Goal: Task Accomplishment & Management: Complete application form

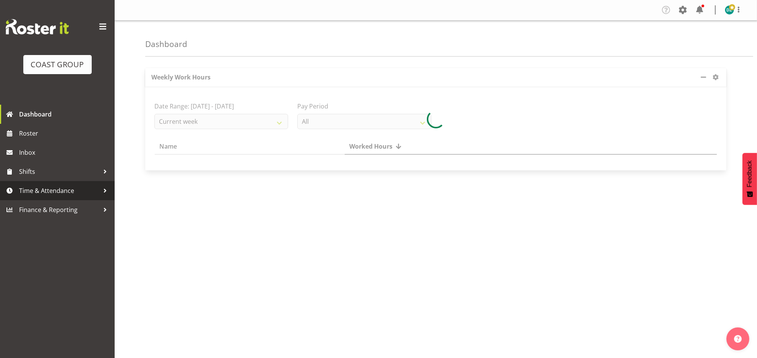
click at [71, 192] on span "Time & Attendance" at bounding box center [59, 190] width 80 height 11
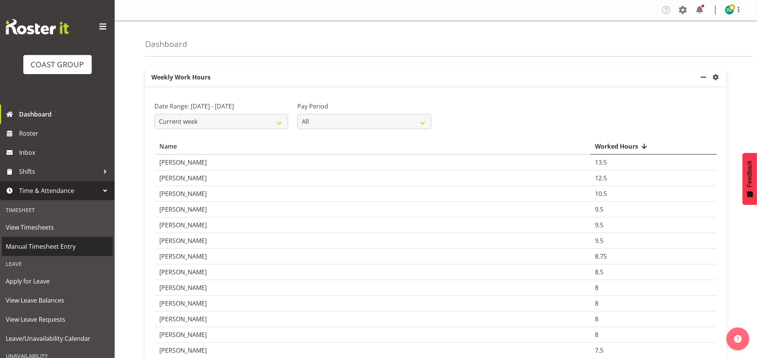
click at [50, 250] on span "Manual Timesheet Entry" at bounding box center [57, 246] width 103 height 11
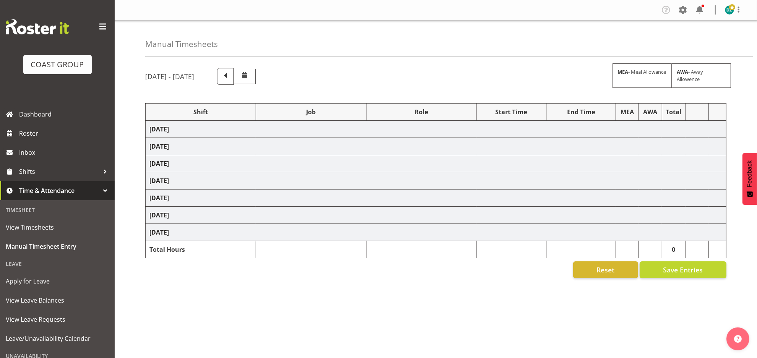
select select "50819"
select select "47"
select select "19"
select select "50819"
select select "47"
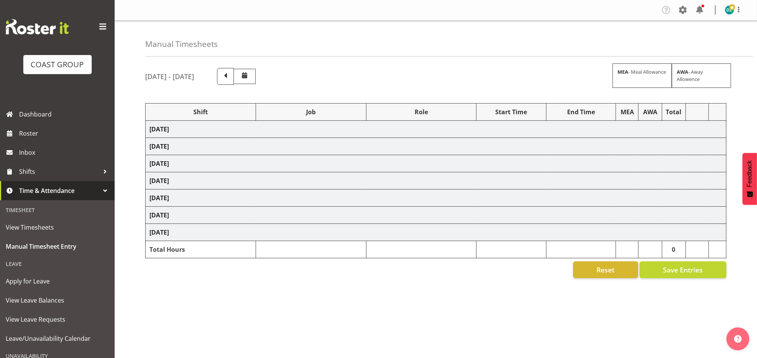
select select "50819"
select select "47"
select select "50819"
select select "47"
select select "50819"
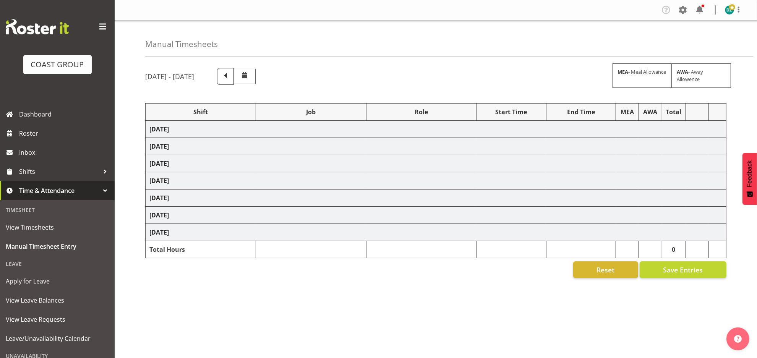
select select "47"
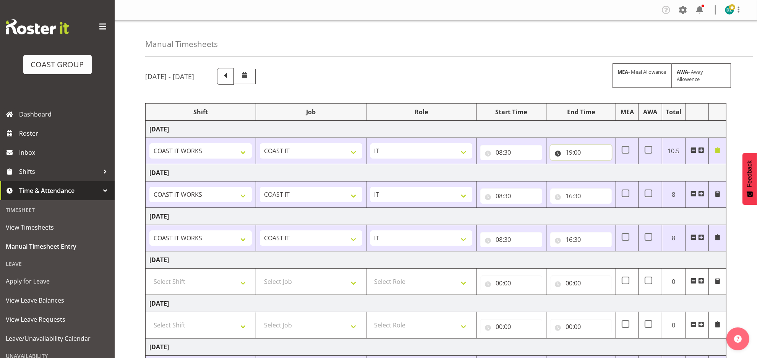
click at [570, 154] on input "19:00" at bounding box center [581, 152] width 62 height 15
click at [603, 174] on select "00 01 02 03 04 05 06 07 08 09 10 11 12 13 14 15 16 17 18 19 20 21 22 23" at bounding box center [602, 172] width 17 height 15
select select "20"
click at [594, 165] on select "00 01 02 03 04 05 06 07 08 09 10 11 12 13 14 15 16 17 18 19 20 21 22 23" at bounding box center [602, 172] width 17 height 15
type input "20:00"
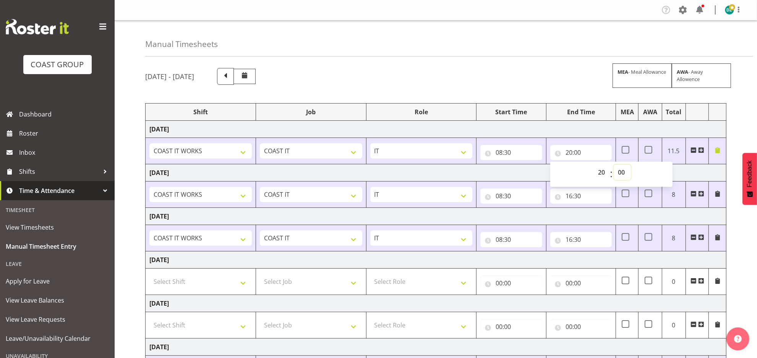
click at [622, 171] on select "00 01 02 03 04 05 06 07 08 09 10 11 12 13 14 15 16 17 18 19 20 21 22 23 24 25 2…" at bounding box center [622, 172] width 17 height 15
select select "30"
click at [614, 165] on select "00 01 02 03 04 05 06 07 08 09 10 11 12 13 14 15 16 17 18 19 20 21 22 23 24 25 2…" at bounding box center [622, 172] width 17 height 15
type input "20:30"
click at [740, 123] on div "[DATE] - [DATE] MEA - Meal Allowance AWA - Away Allowence Shift Job Role Start …" at bounding box center [451, 265] width 612 height 406
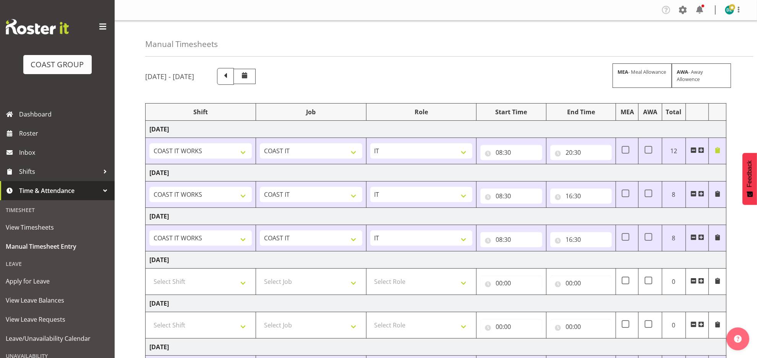
scroll to position [116, 0]
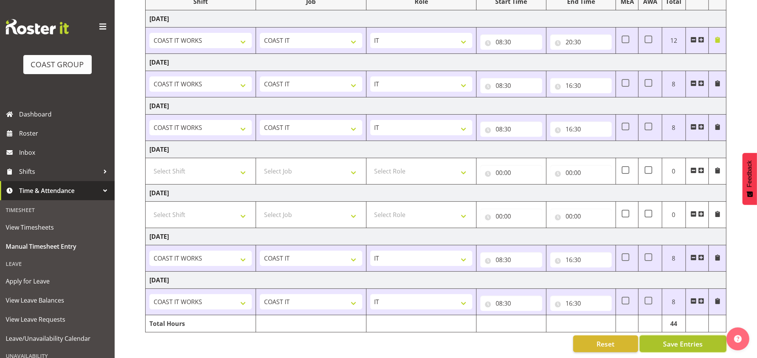
click at [667, 340] on span "Save Entries" at bounding box center [683, 344] width 40 height 10
